Goal: Transaction & Acquisition: Subscribe to service/newsletter

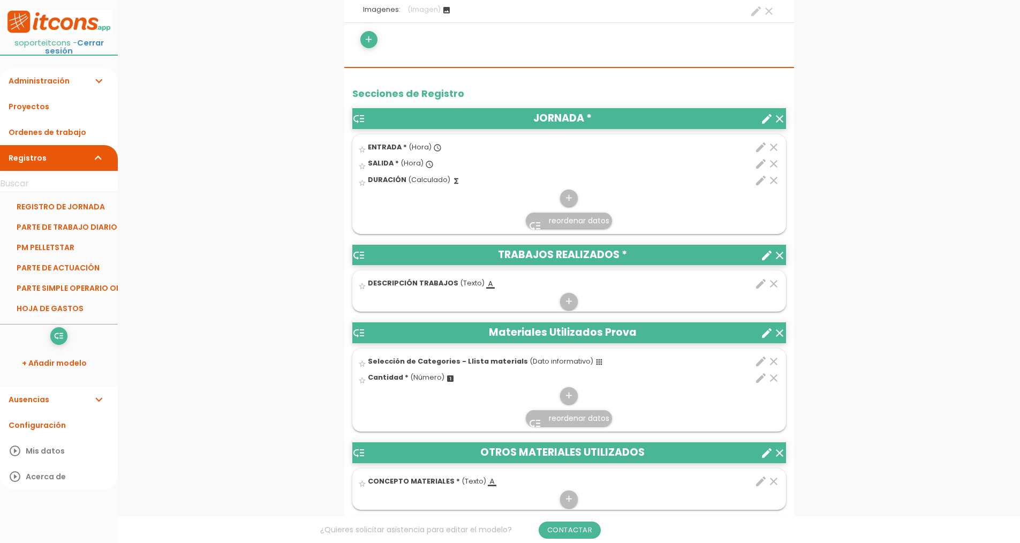
scroll to position [428, 0]
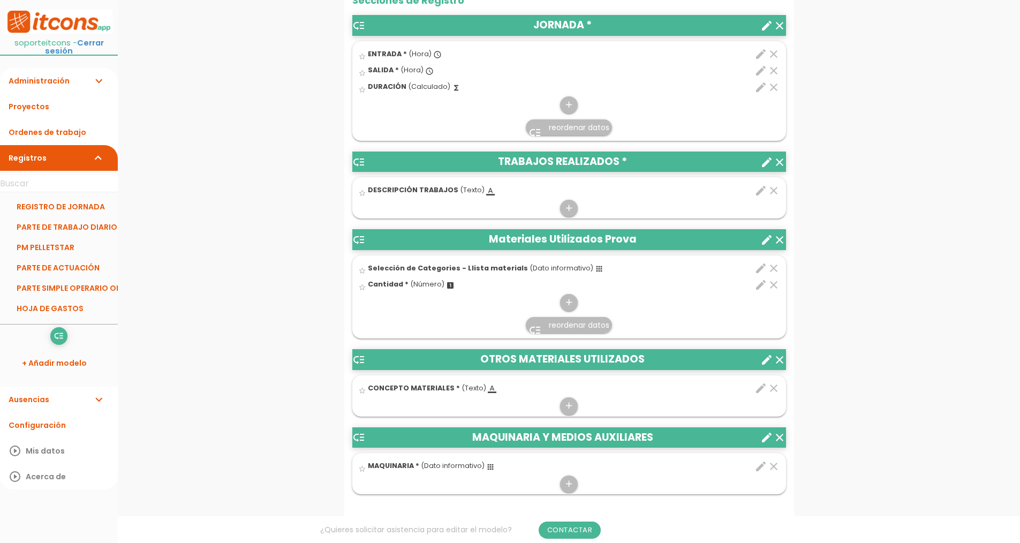
click at [764, 240] on icon "create" at bounding box center [766, 239] width 13 height 13
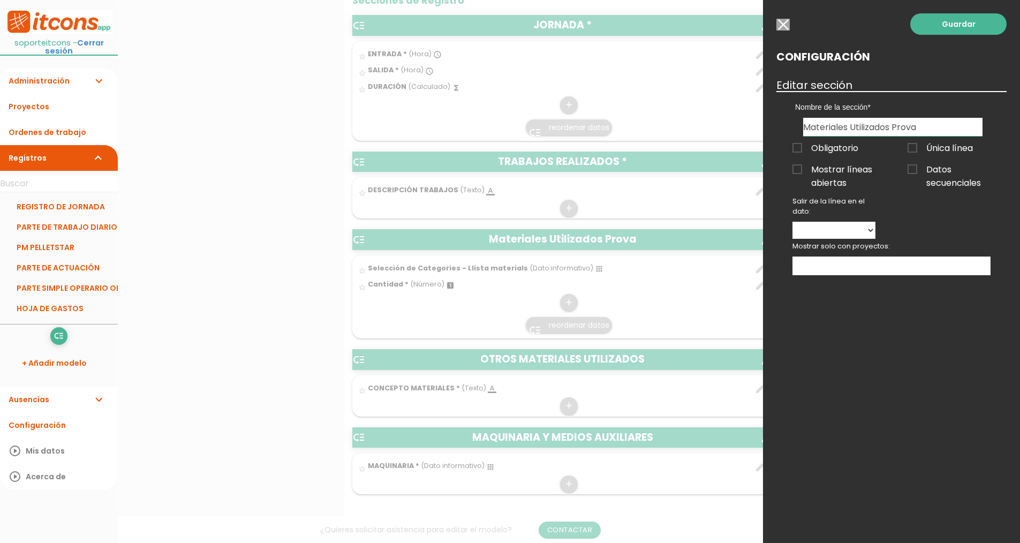
click at [775, 27] on div "Guardar Configuración Editar sección Nombre de la sección JORNADA TRABAJOS REAL…" at bounding box center [891, 271] width 257 height 543
click at [780, 26] on input "button" at bounding box center [783, 25] width 13 height 12
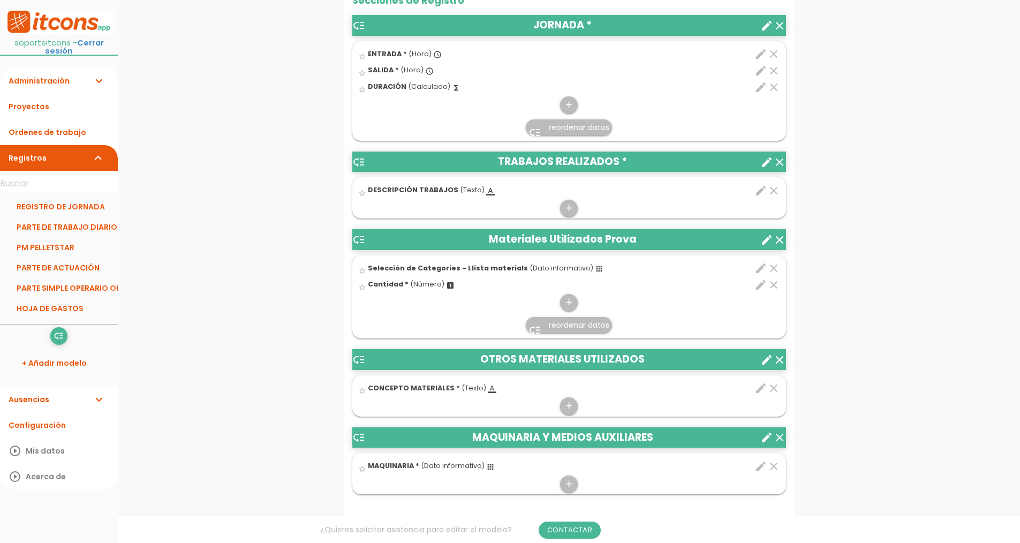
click at [761, 389] on icon "edit" at bounding box center [761, 388] width 13 height 13
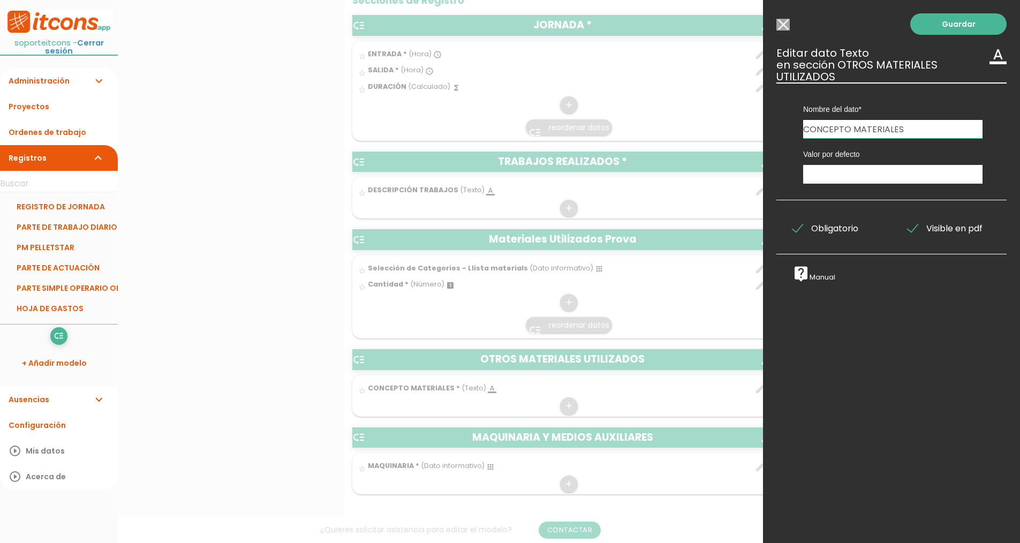
click at [910, 229] on span "Visible en pdf" at bounding box center [945, 228] width 75 height 13
click at [0, 0] on input "Visible en pdf" at bounding box center [0, 0] width 0 height 0
click at [785, 26] on input "Modelo sin Ordenes de trabajo" at bounding box center [783, 25] width 13 height 12
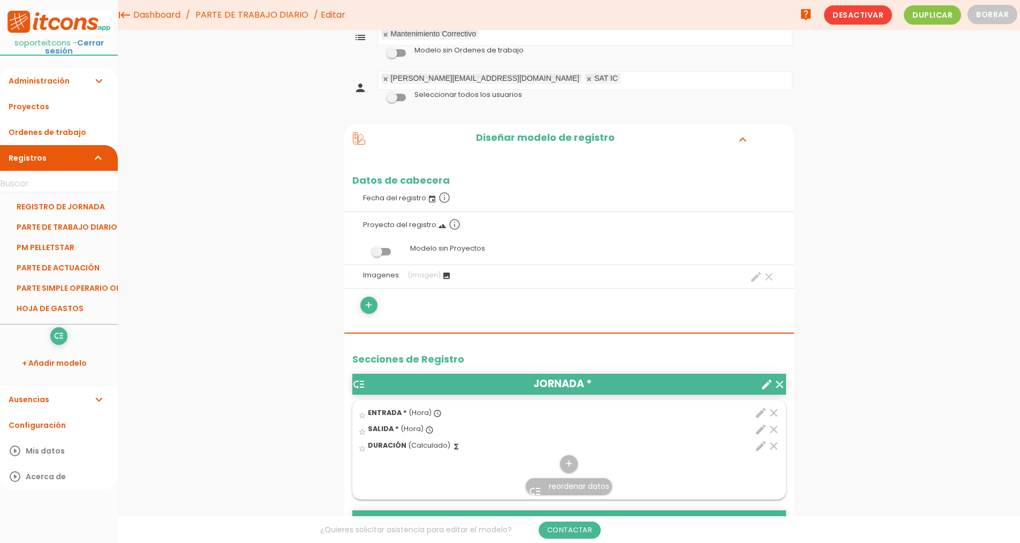
scroll to position [0, 0]
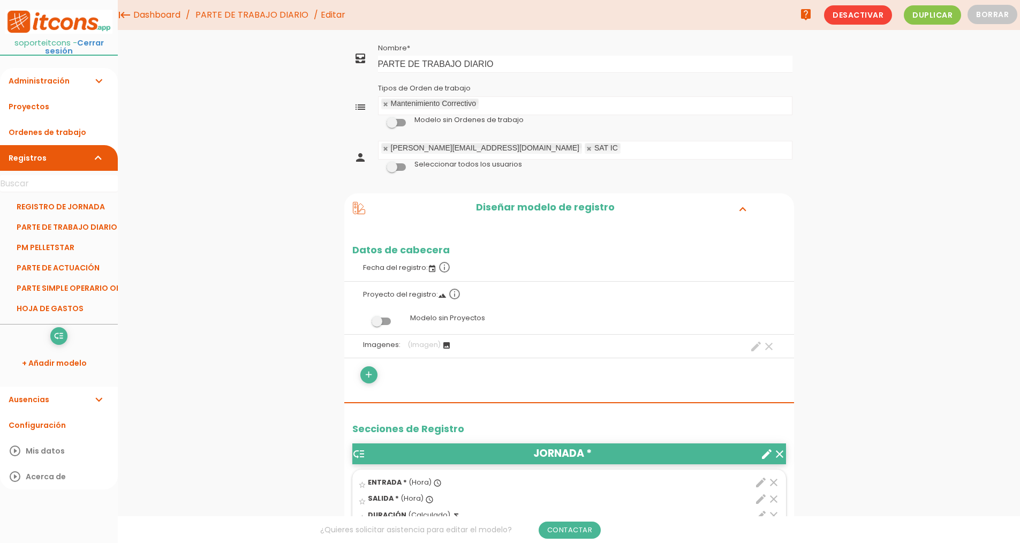
click at [280, 14] on link "PARTE DE TRABAJO DIARIO" at bounding box center [252, 15] width 118 height 30
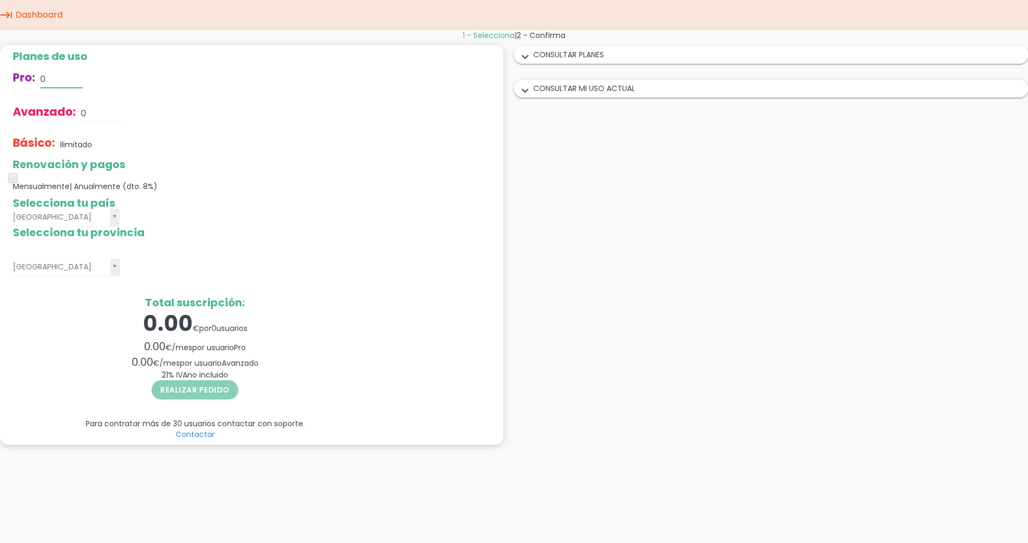
drag, startPoint x: 62, startPoint y: 78, endPoint x: 0, endPoint y: 78, distance: 61.6
click at [0, 78] on div "Planes de uso Pro: 0 Avanzado: 0 Básico: Ilimitado Renovación y pagos Mensualme…" at bounding box center [195, 245] width 390 height 400
type input "1"
click at [196, 126] on div "Avanzado: 0" at bounding box center [195, 113] width 364 height 34
click at [15, 177] on span at bounding box center [13, 178] width 10 height 10
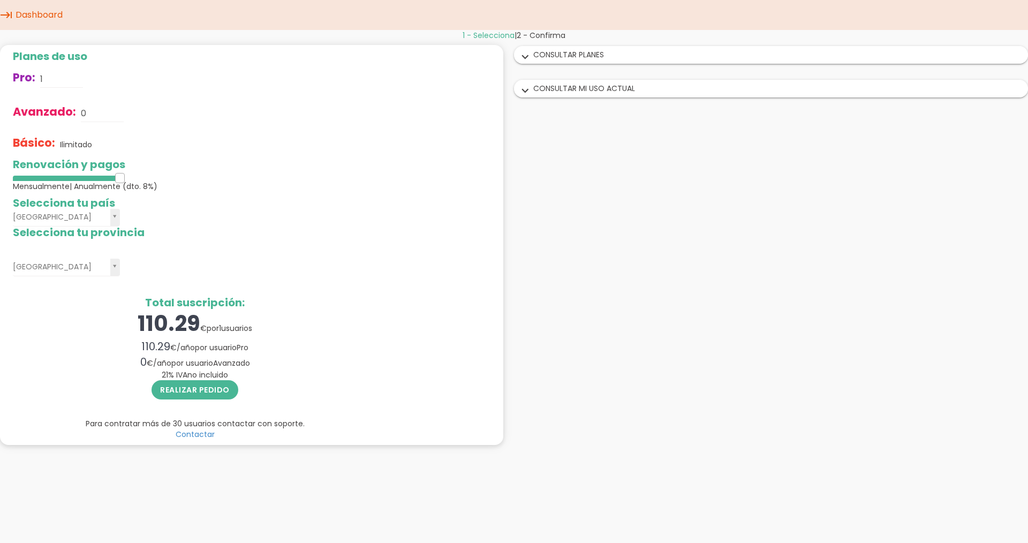
drag, startPoint x: 15, startPoint y: 177, endPoint x: 107, endPoint y: 179, distance: 92.1
click at [107, 179] on div at bounding box center [66, 178] width 107 height 5
drag, startPoint x: 118, startPoint y: 179, endPoint x: 13, endPoint y: 174, distance: 105.1
click at [13, 174] on span at bounding box center [13, 178] width 10 height 10
click at [200, 394] on button "Realizar pedido" at bounding box center [195, 389] width 87 height 19
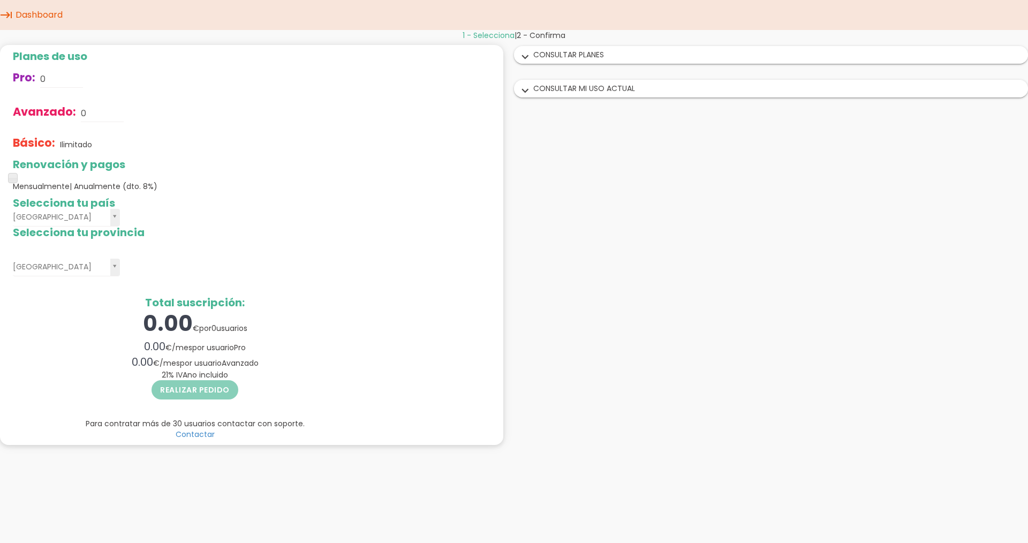
click at [7, 16] on icon "keyboard_tab" at bounding box center [6, 15] width 13 height 30
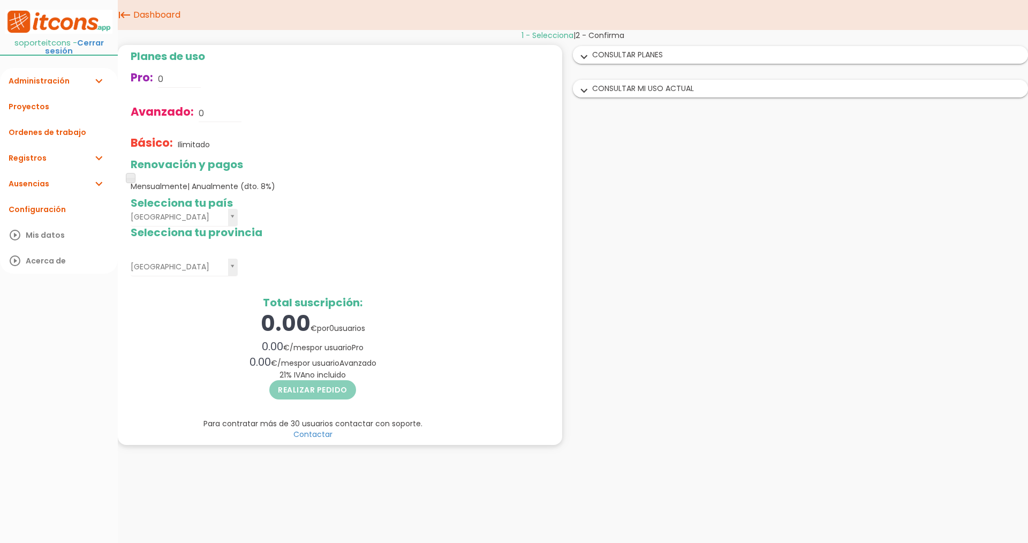
click at [70, 70] on link "Administración expand_more" at bounding box center [59, 81] width 118 height 26
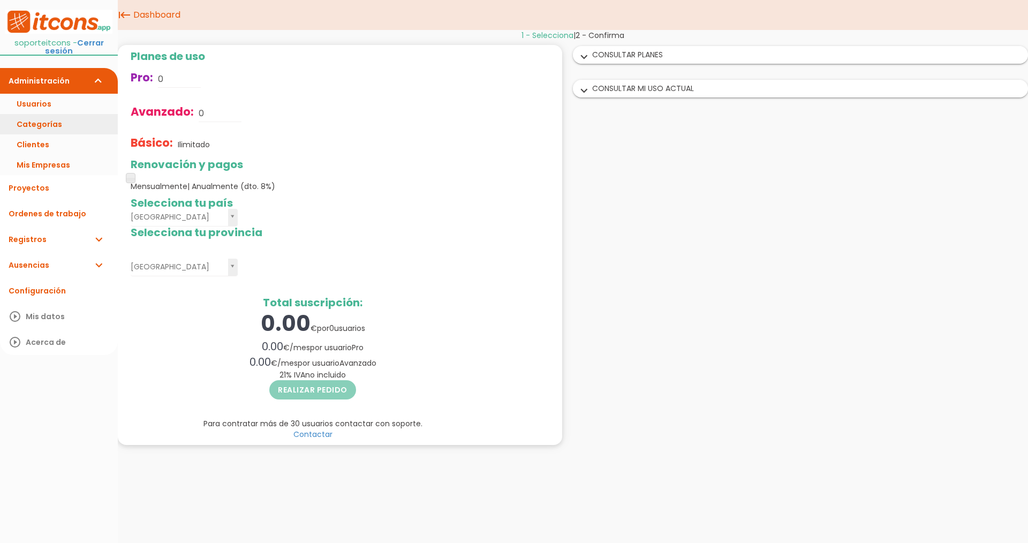
click at [39, 118] on link "Categorías" at bounding box center [59, 124] width 118 height 20
